Goal: Information Seeking & Learning: Check status

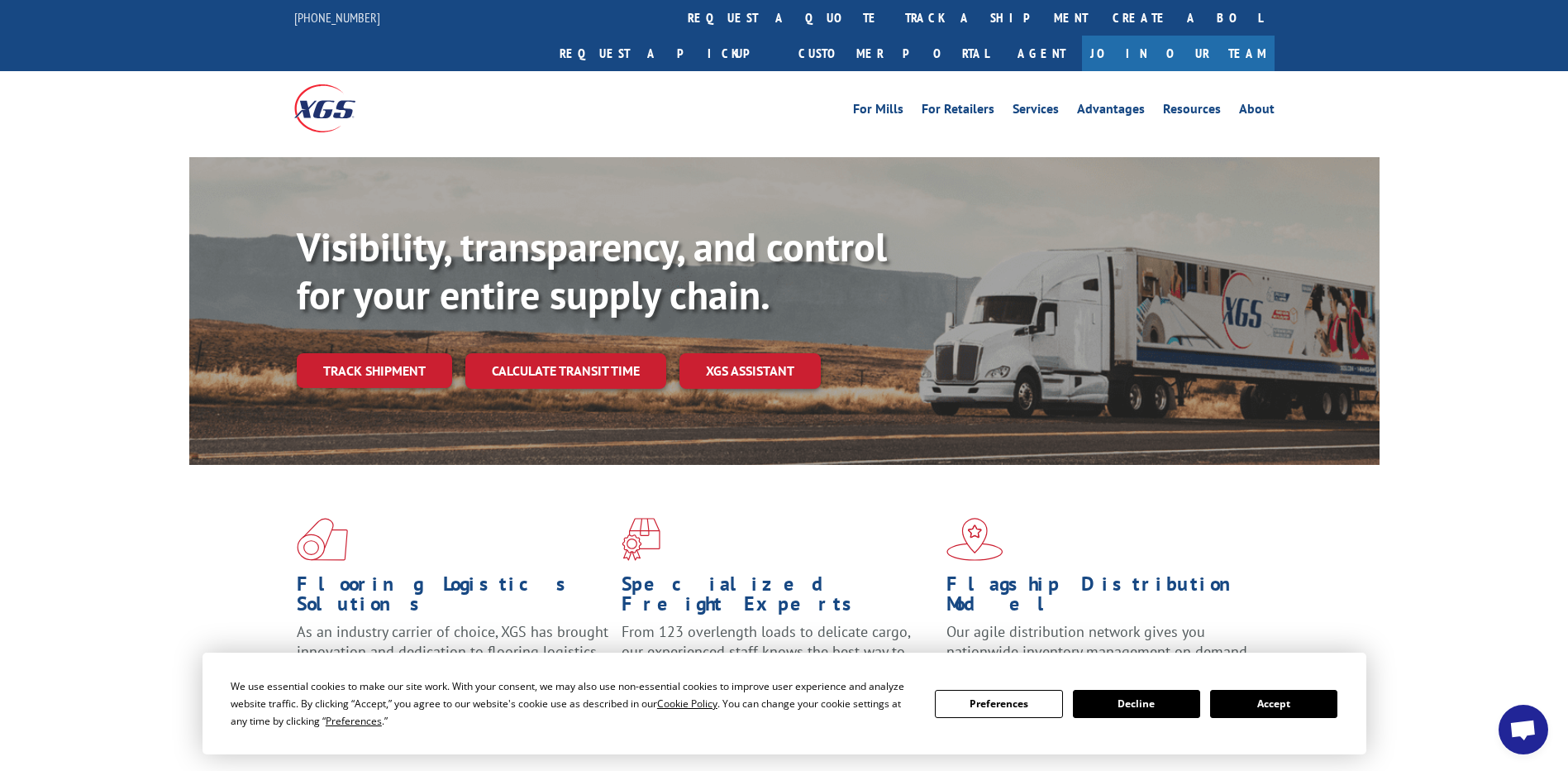
scroll to position [1636, 0]
click at [892, 23] on link "track a shipment" at bounding box center [995, 18] width 207 height 36
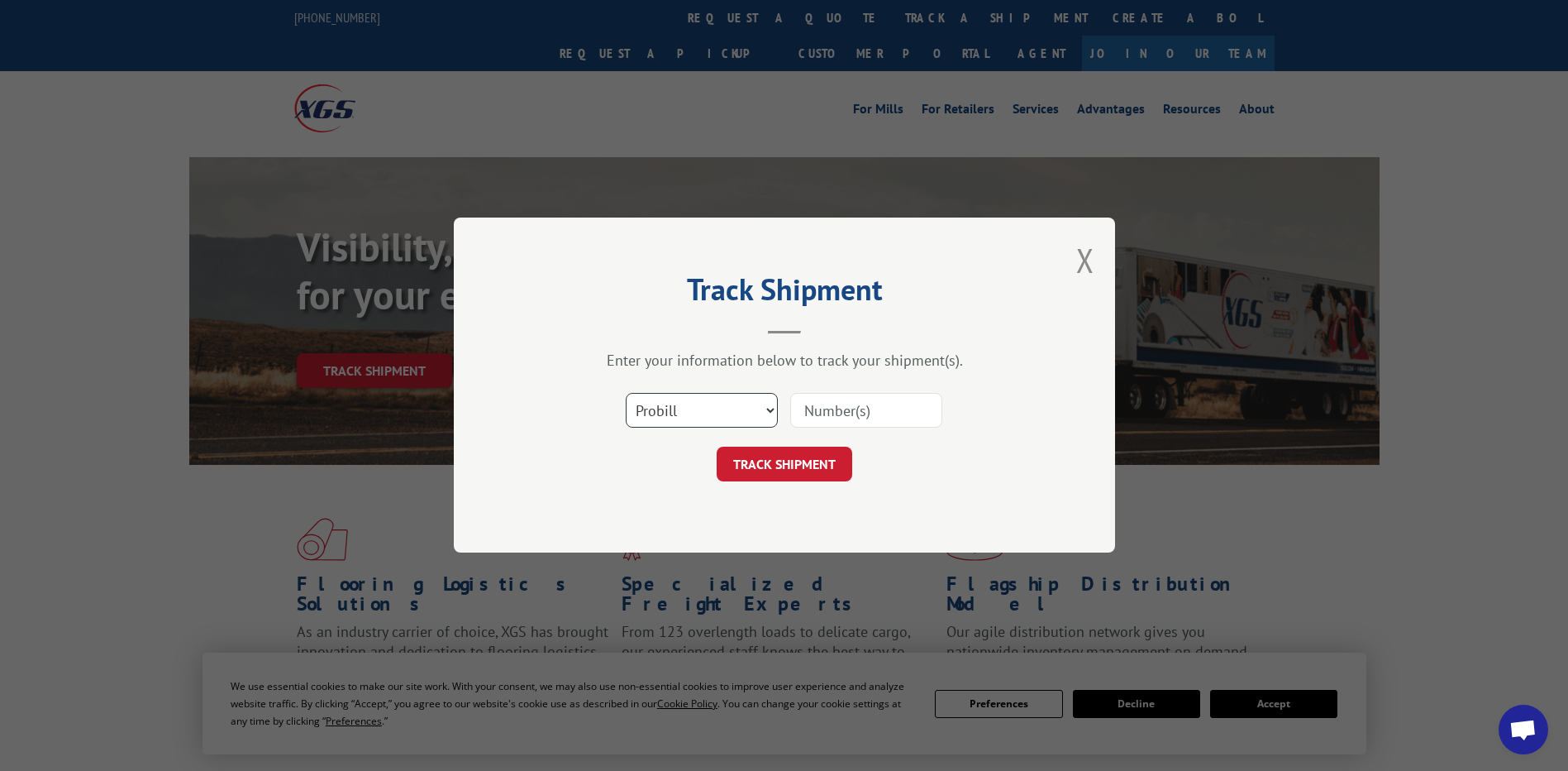
click at [706, 426] on select "Select category... Probill BOL PO" at bounding box center [702, 411] width 152 height 35
click at [857, 417] on input at bounding box center [866, 411] width 152 height 35
click at [849, 412] on div "Select category... Probill BOL PO" at bounding box center [784, 411] width 496 height 54
click at [849, 415] on input at bounding box center [866, 411] width 152 height 35
type input "17601438"
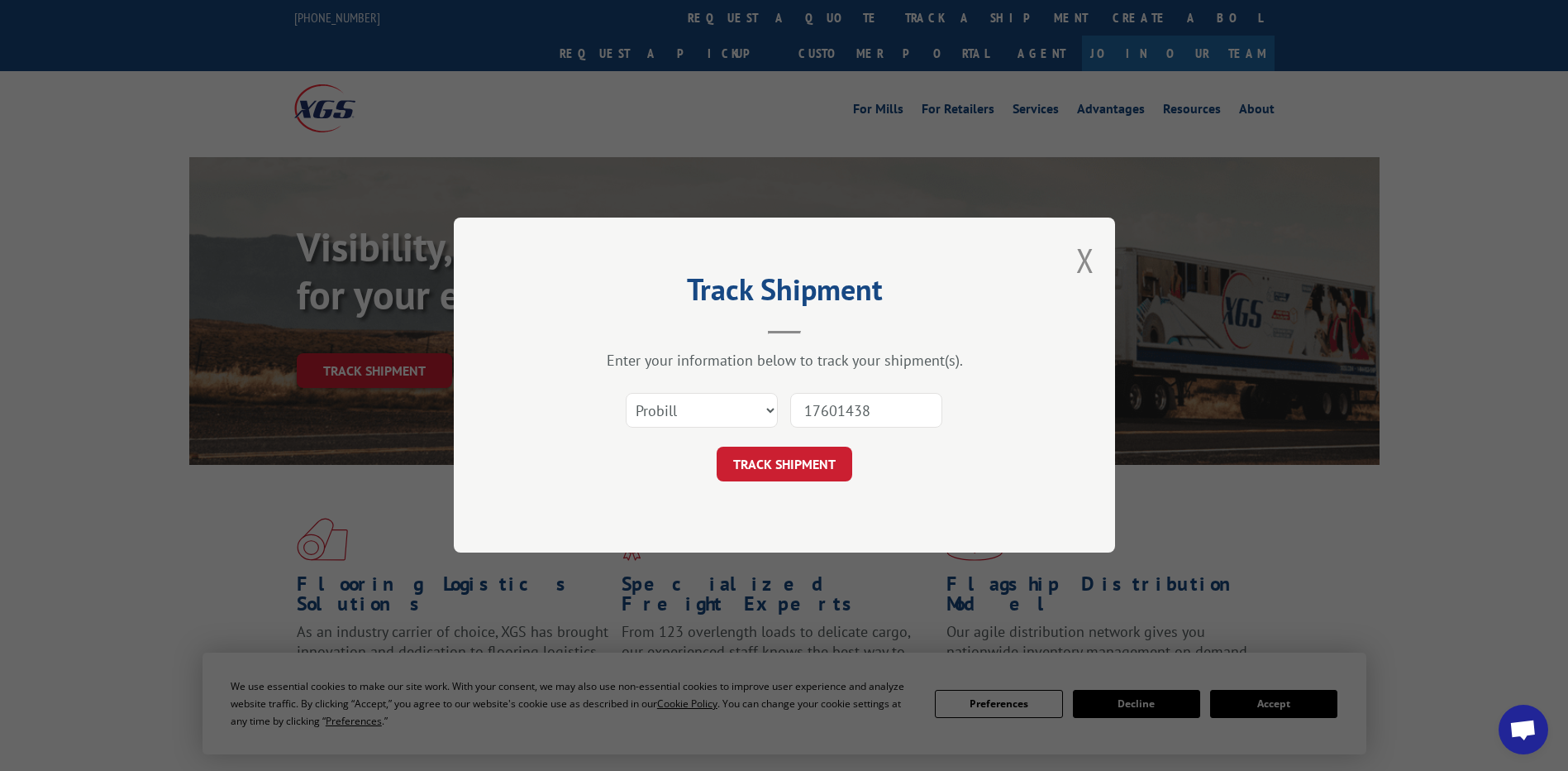
click button "TRACK SHIPMENT" at bounding box center [784, 465] width 135 height 35
